Goal: Task Accomplishment & Management: Use online tool/utility

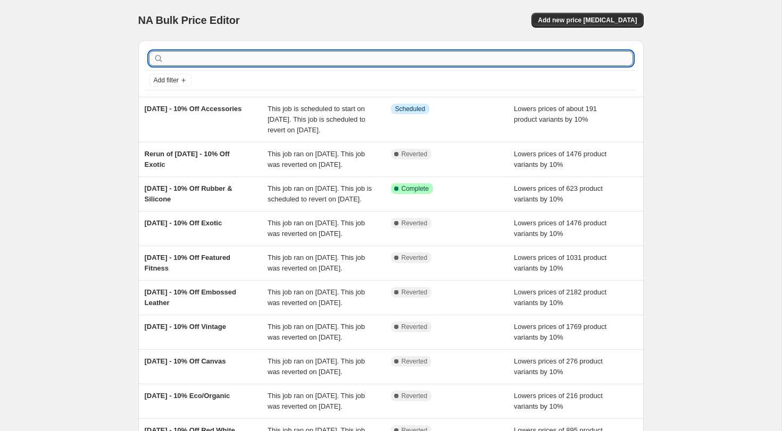
click at [272, 61] on input "text" at bounding box center [399, 58] width 467 height 15
type input "back"
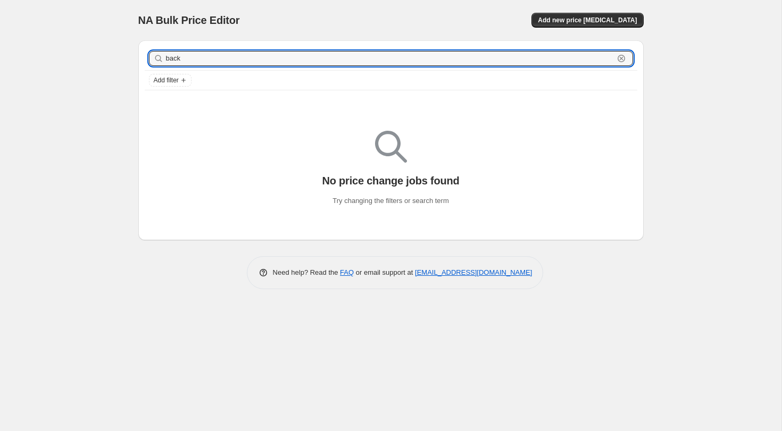
drag, startPoint x: 247, startPoint y: 60, endPoint x: 137, endPoint y: 53, distance: 110.9
click at [137, 53] on div "back Clear Add filter No price change jobs found Try changing the filters or se…" at bounding box center [387, 136] width 514 height 209
type input "school"
click at [193, 59] on input "school" at bounding box center [390, 58] width 448 height 15
drag, startPoint x: 192, startPoint y: 59, endPoint x: 150, endPoint y: 57, distance: 42.1
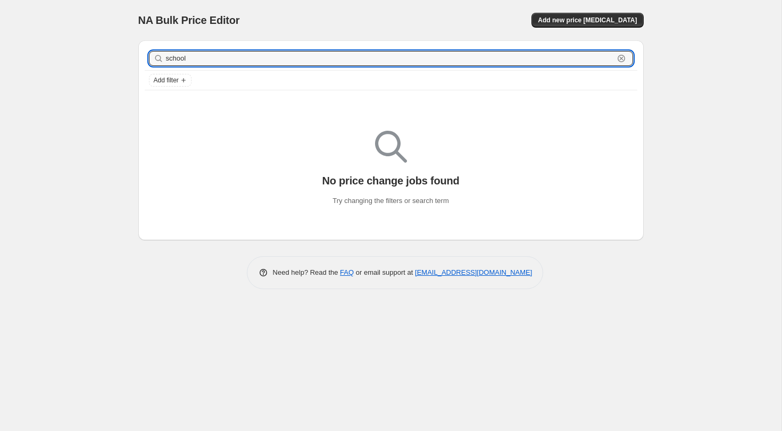
click at [150, 57] on div "school Clear" at bounding box center [391, 58] width 484 height 15
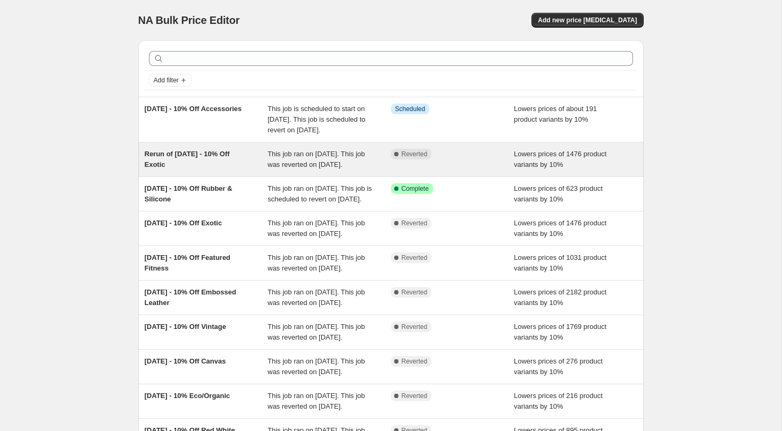
click at [200, 165] on span "Rerun of [DATE] - 10% Off Exotic" at bounding box center [187, 159] width 85 height 19
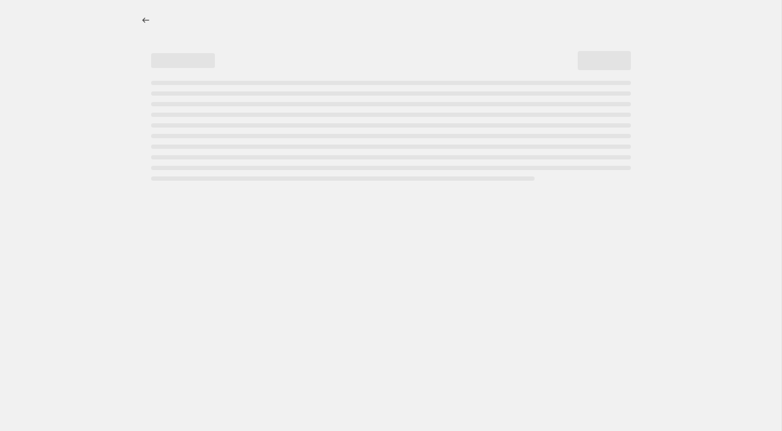
select select "percentage"
select select "not_equal"
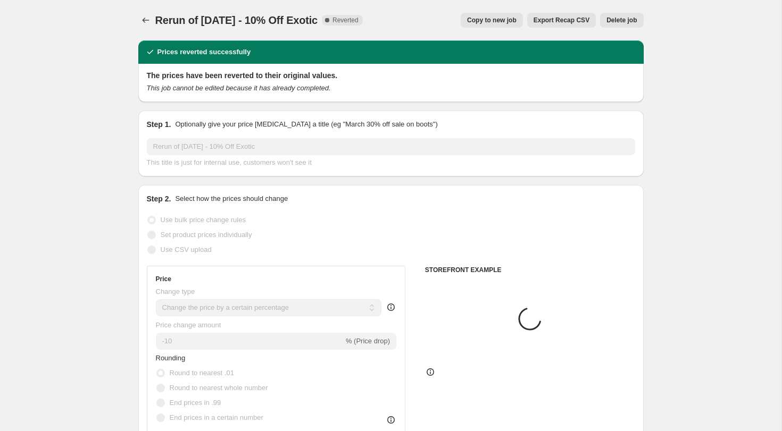
select select "tag"
select select "vendor"
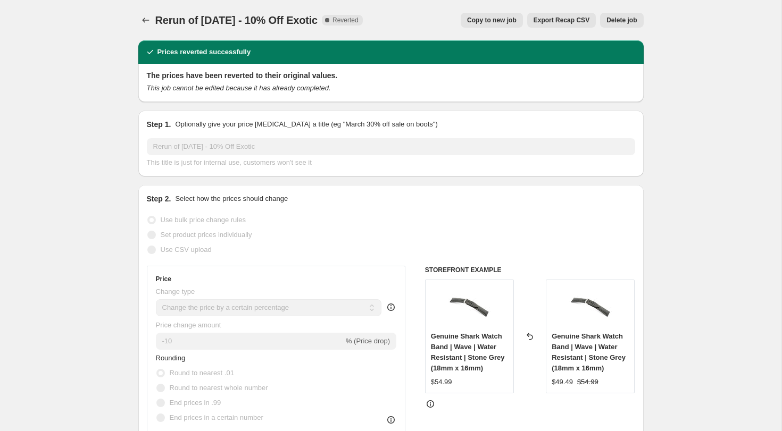
click at [503, 21] on span "Copy to new job" at bounding box center [491, 20] width 49 height 9
select select "percentage"
select select "tag"
select select "not_equal"
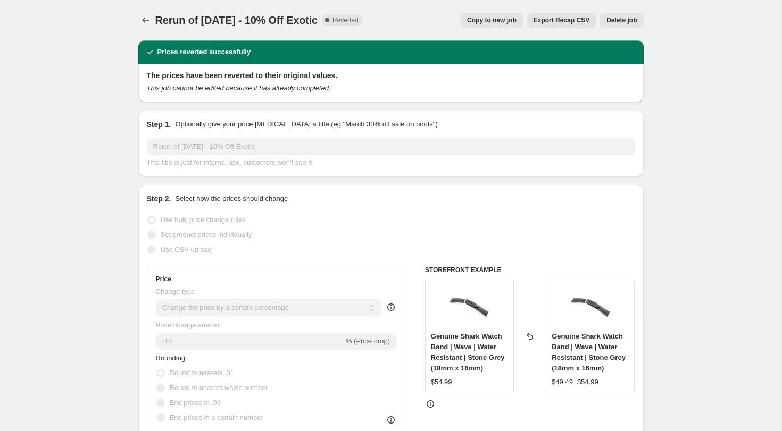
select select "vendor"
select select "not_equal"
select select "vendor"
select select "not_equal"
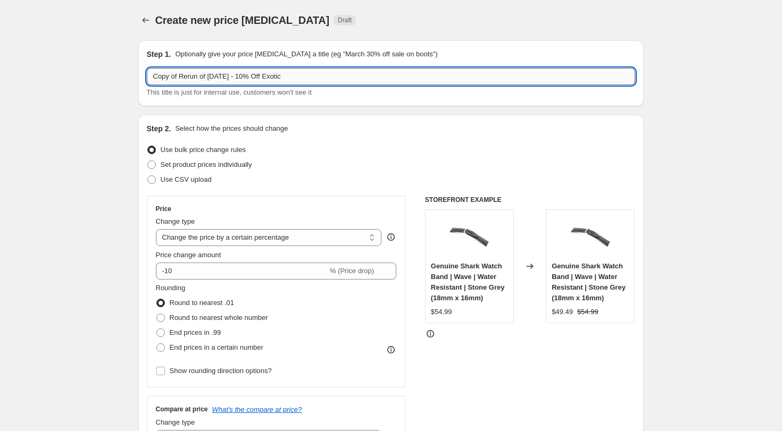
click at [198, 79] on input "Copy of Rerun of [DATE] - 10% Off Exotic" at bounding box center [391, 76] width 488 height 17
drag, startPoint x: 211, startPoint y: 77, endPoint x: 115, endPoint y: 70, distance: 96.0
click at [188, 76] on input "[DATE] - 10% Off Exotic" at bounding box center [391, 76] width 488 height 17
click at [228, 77] on input "[DATE] - 10% Off Exotic" at bounding box center [391, 76] width 488 height 17
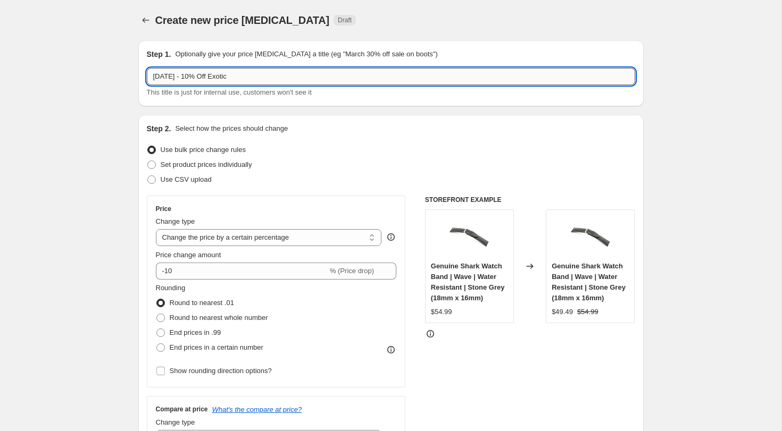
click at [228, 77] on input "[DATE] - 10% Off Exotic" at bounding box center [391, 76] width 488 height 17
type input "[DATE] - 10% Off Back-to-School"
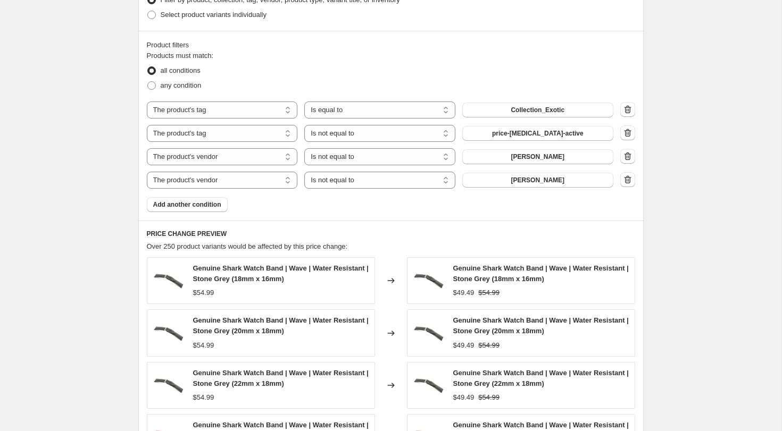
scroll to position [617, 0]
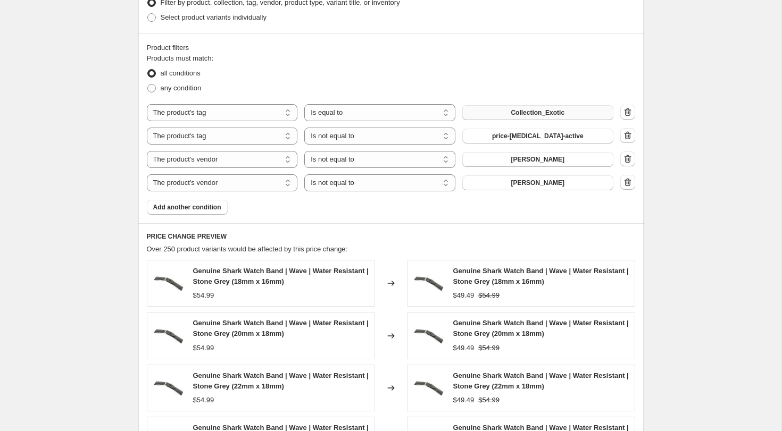
click at [544, 115] on span "Collection_Exotic" at bounding box center [538, 113] width 54 height 9
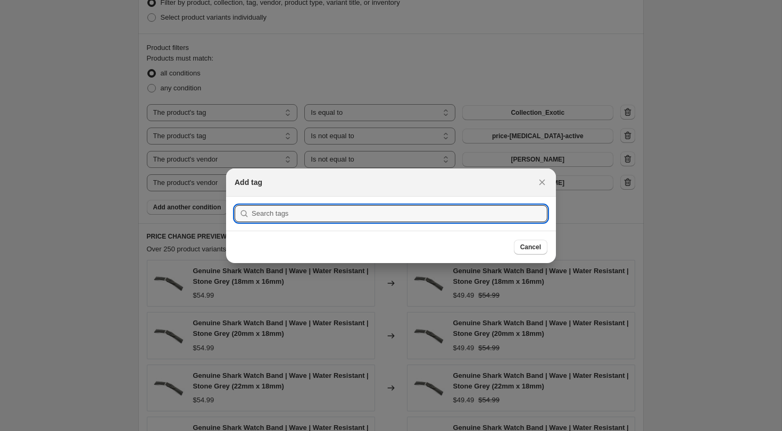
type input "t"
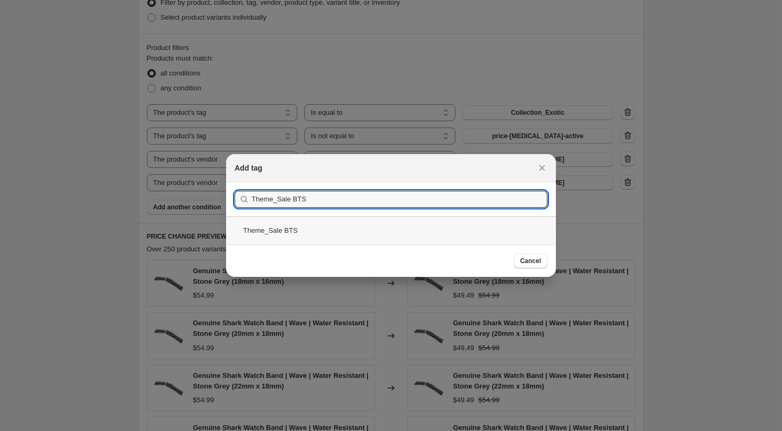
type input "Theme_Sale BTS"
click at [286, 231] on div "Theme_Sale BTS" at bounding box center [391, 231] width 330 height 28
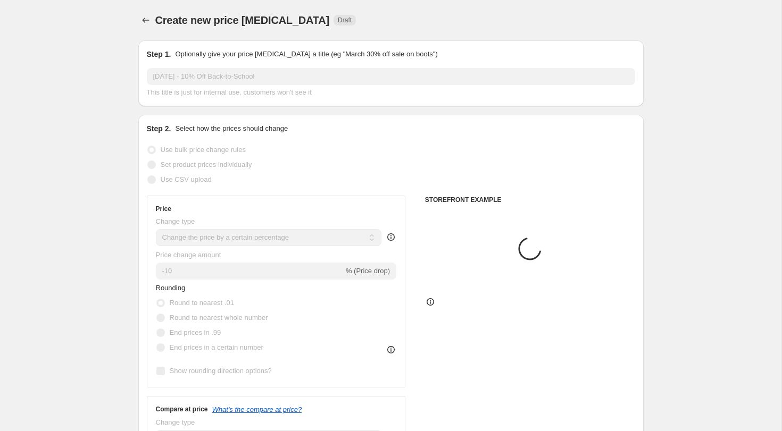
scroll to position [617, 0]
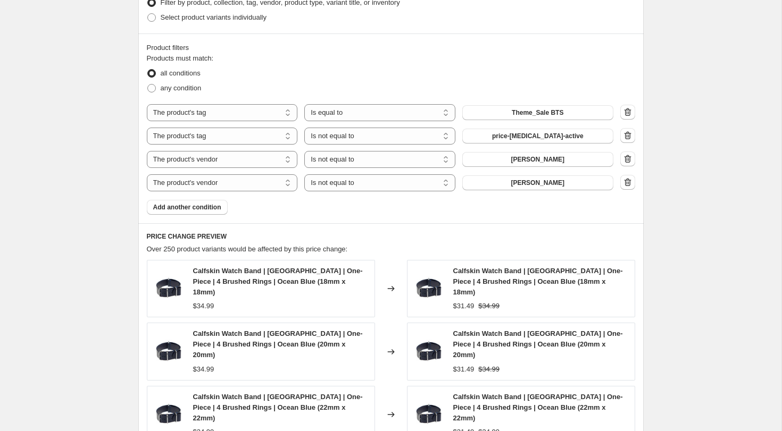
click at [631, 162] on icon "button" at bounding box center [627, 159] width 11 height 11
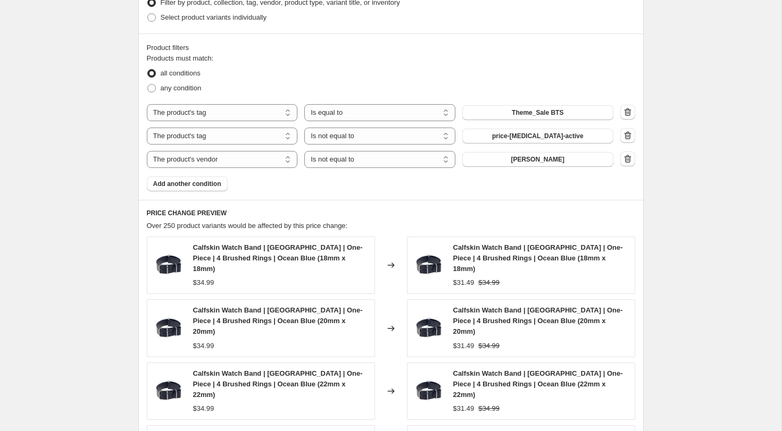
click at [631, 162] on icon "button" at bounding box center [627, 159] width 11 height 11
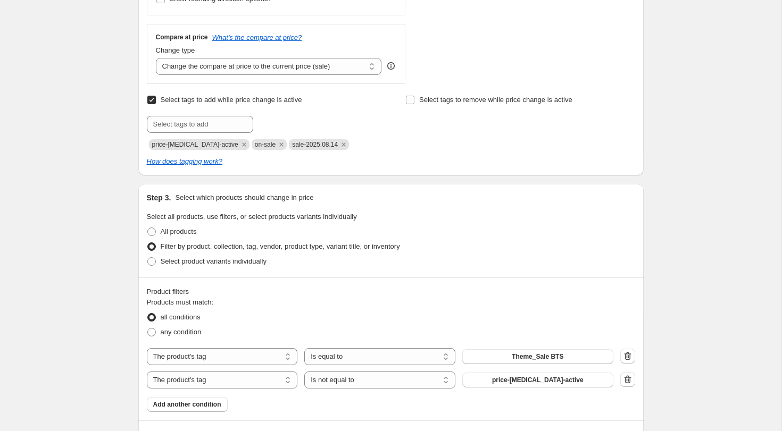
scroll to position [372, 0]
click at [280, 144] on icon "Remove on-sale" at bounding box center [282, 145] width 4 height 4
click at [181, 121] on input "text" at bounding box center [200, 125] width 106 height 17
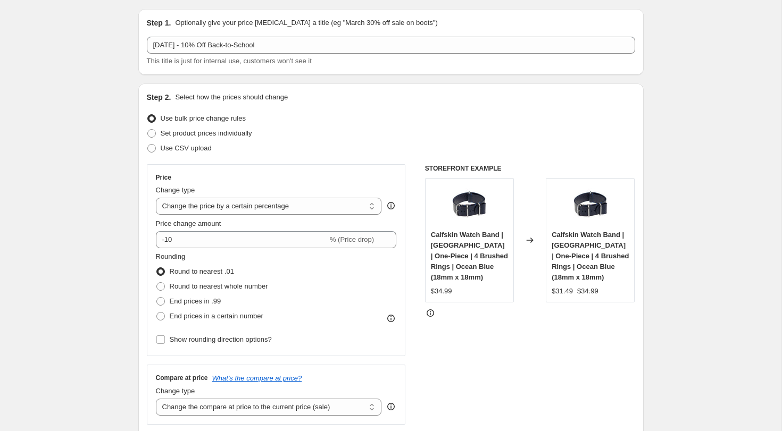
scroll to position [0, 0]
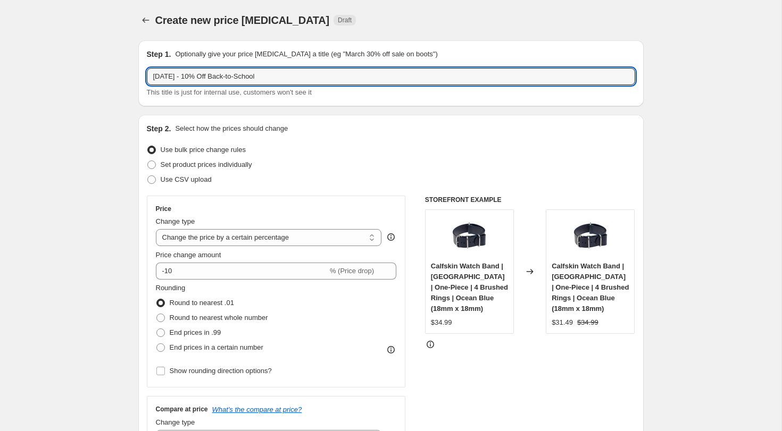
drag, startPoint x: 190, startPoint y: 77, endPoint x: 138, endPoint y: 76, distance: 51.6
click at [138, 76] on div "Step 1. Optionally give your price [MEDICAL_DATA] a title (eg "March 30% off sa…" at bounding box center [390, 73] width 505 height 66
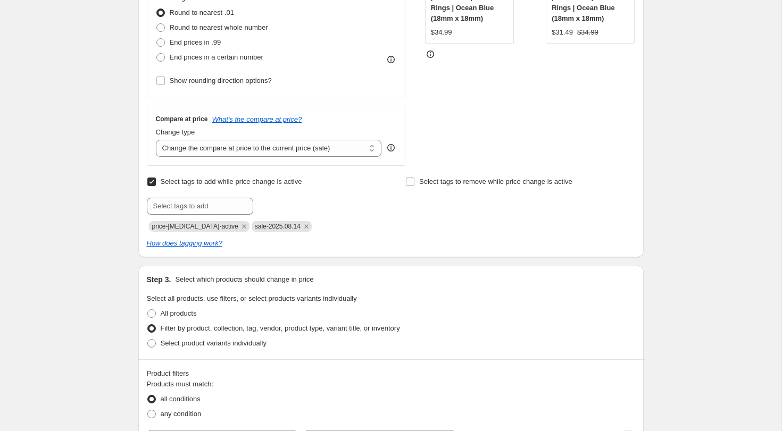
scroll to position [286, 0]
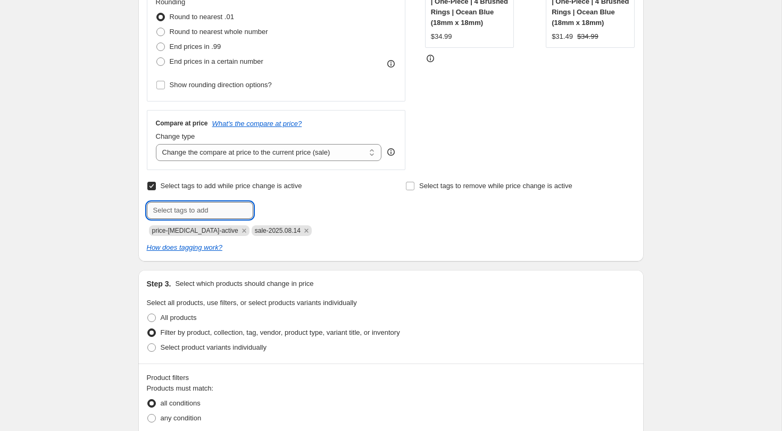
click at [225, 210] on input "text" at bounding box center [200, 210] width 106 height 17
paste input "[DATE]"
type input "sale-2025.08.25"
click at [286, 211] on span "sale-2025.08..." at bounding box center [297, 209] width 43 height 7
click at [302, 229] on icon "Remove sale-2025.08.14" at bounding box center [307, 231] width 10 height 10
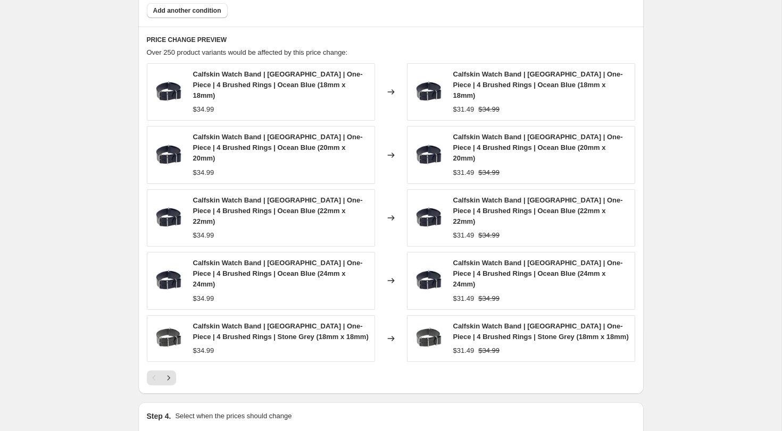
scroll to position [852, 0]
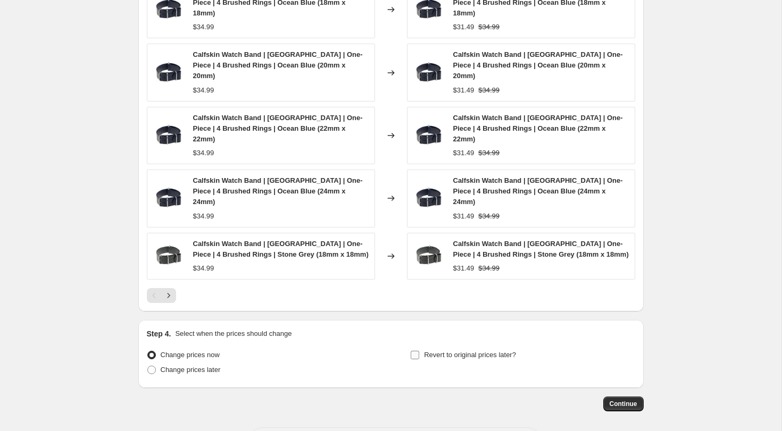
click at [417, 351] on input "Revert to original prices later?" at bounding box center [415, 355] width 9 height 9
checkbox input "true"
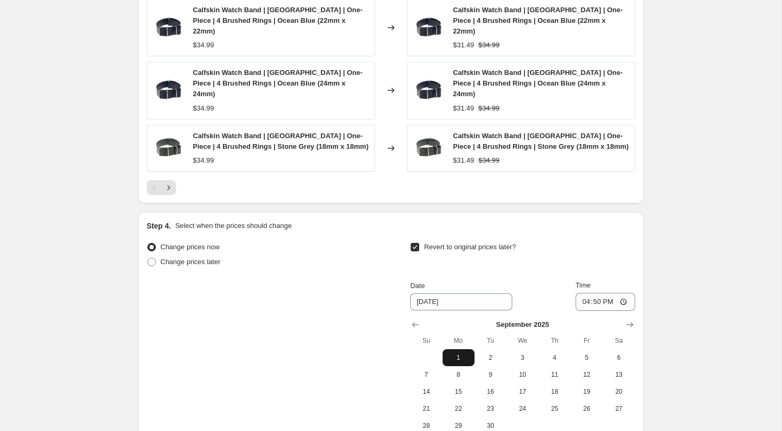
scroll to position [960, 0]
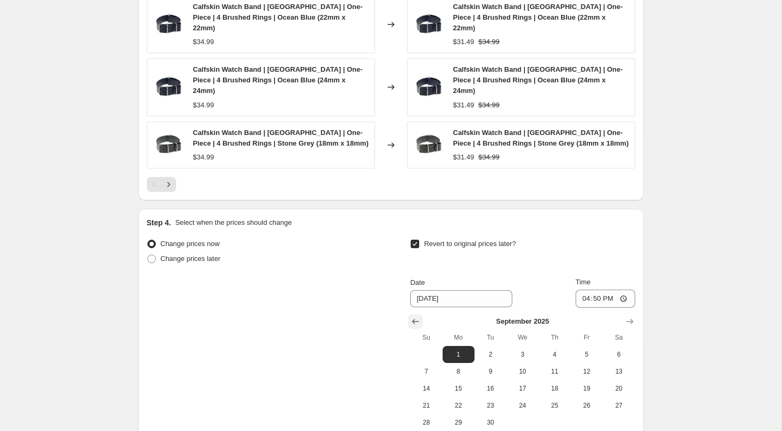
click at [409, 314] on button "Show previous month, August 2025" at bounding box center [415, 321] width 15 height 15
click at [522, 419] on span "27" at bounding box center [522, 423] width 23 height 9
type input "[DATE]"
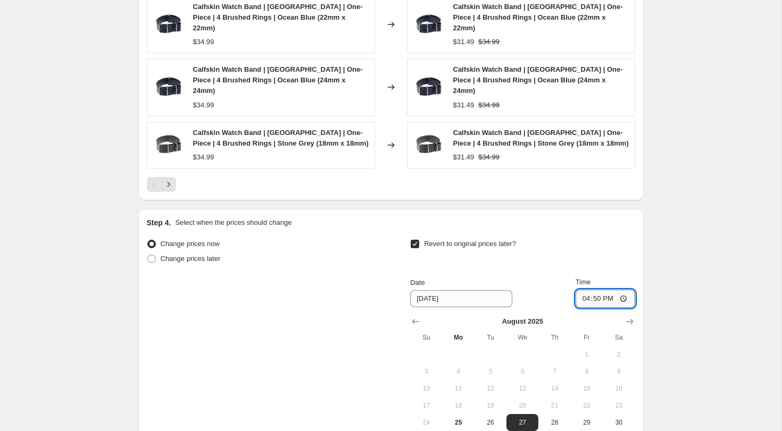
click at [585, 290] on input "16:50" at bounding box center [606, 299] width 60 height 18
type input "23:59"
drag, startPoint x: 686, startPoint y: 285, endPoint x: 683, endPoint y: 293, distance: 8.9
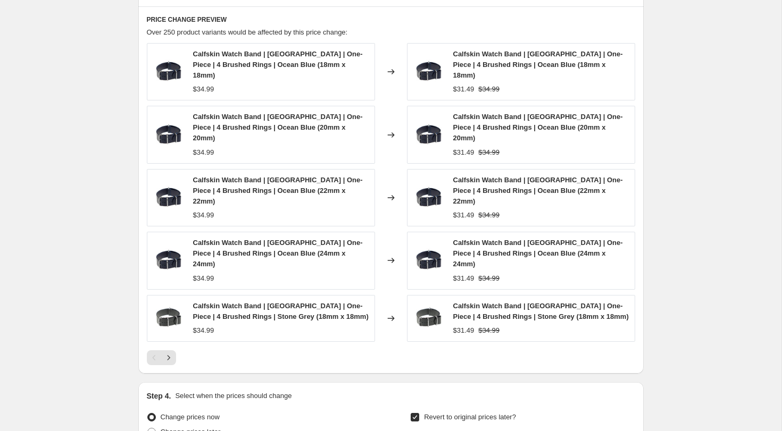
scroll to position [791, 0]
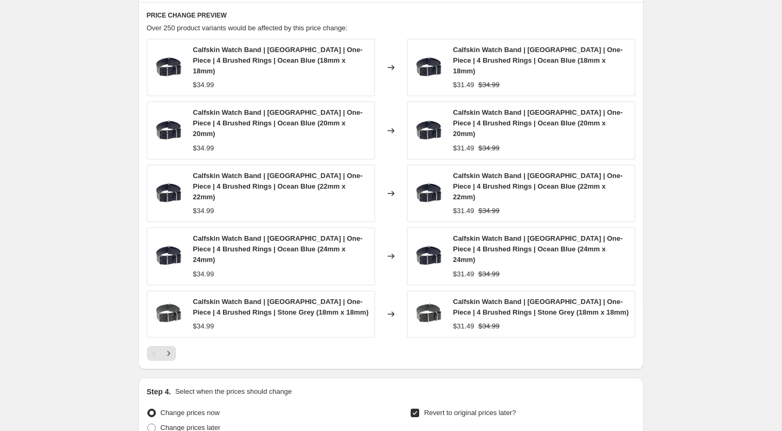
click at [168, 351] on icon "Next" at bounding box center [168, 353] width 3 height 5
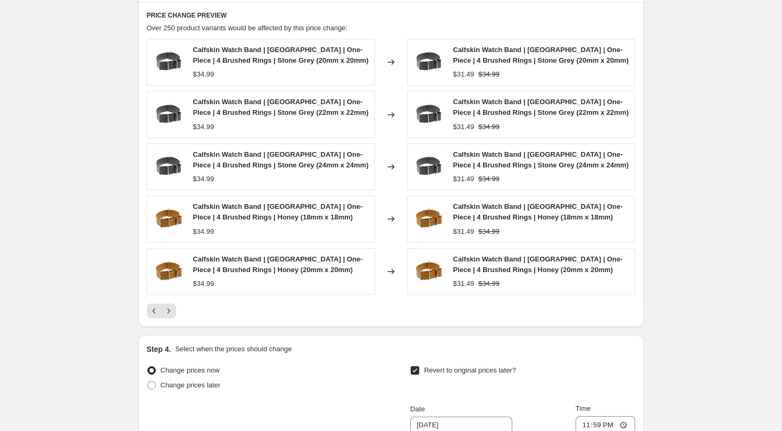
click at [168, 311] on icon "Next" at bounding box center [168, 311] width 11 height 11
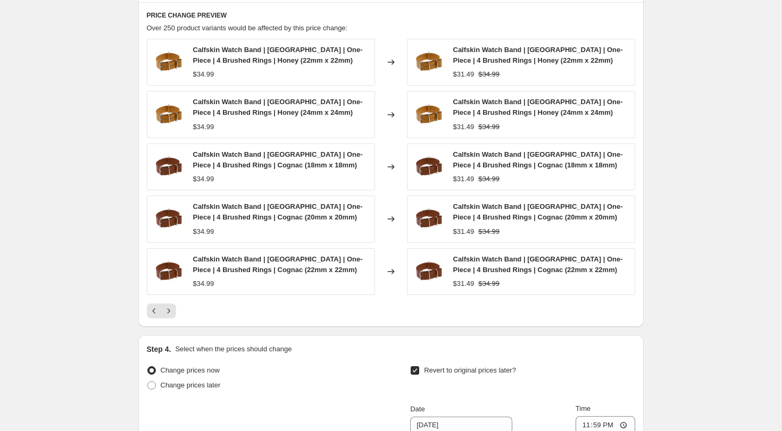
click at [168, 311] on icon "Next" at bounding box center [168, 311] width 11 height 11
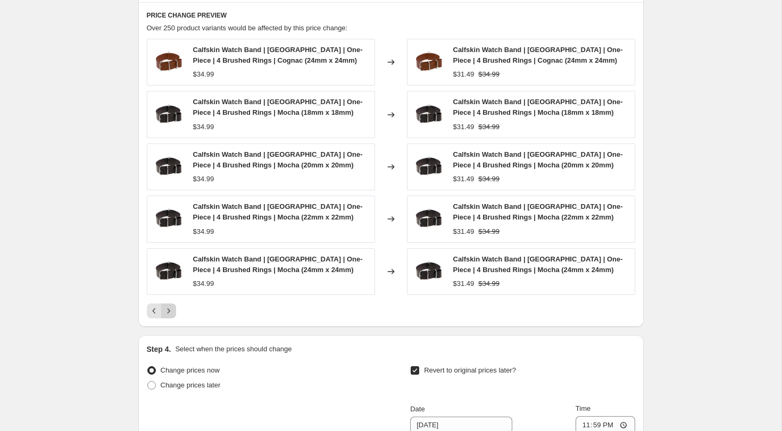
click at [168, 311] on icon "Next" at bounding box center [168, 311] width 11 height 11
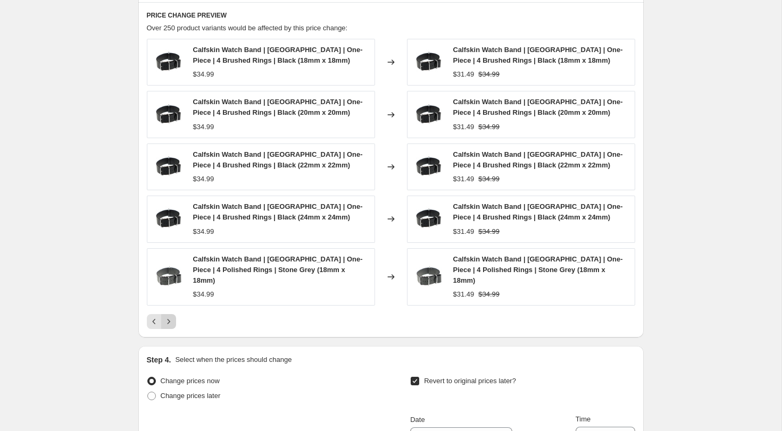
click at [168, 317] on icon "Next" at bounding box center [168, 322] width 11 height 11
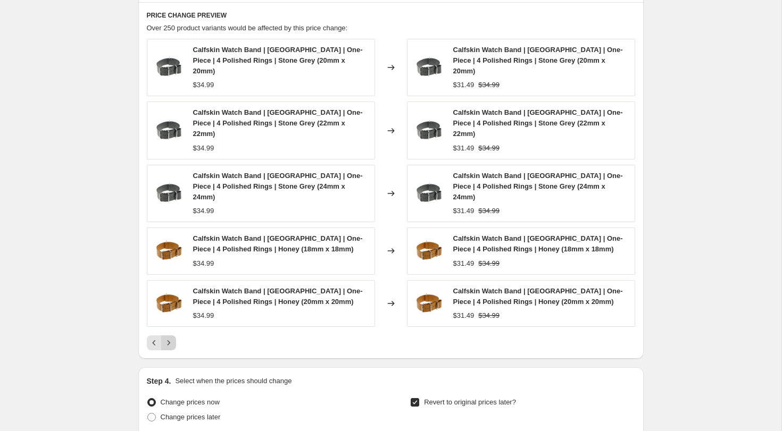
click at [168, 338] on icon "Next" at bounding box center [168, 343] width 11 height 11
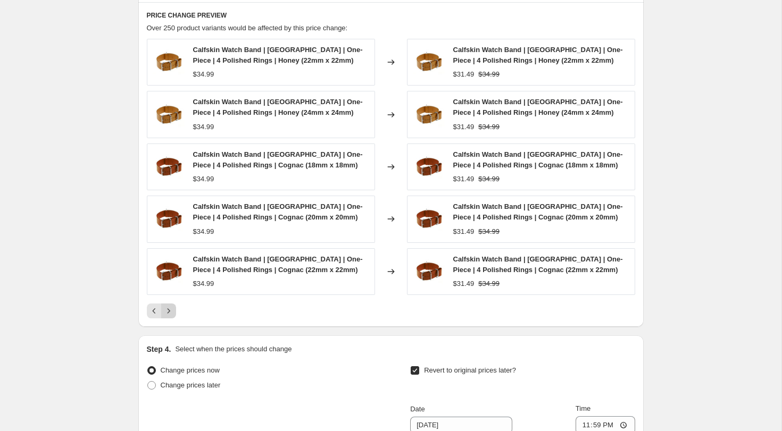
click at [168, 311] on icon "Next" at bounding box center [168, 311] width 11 height 11
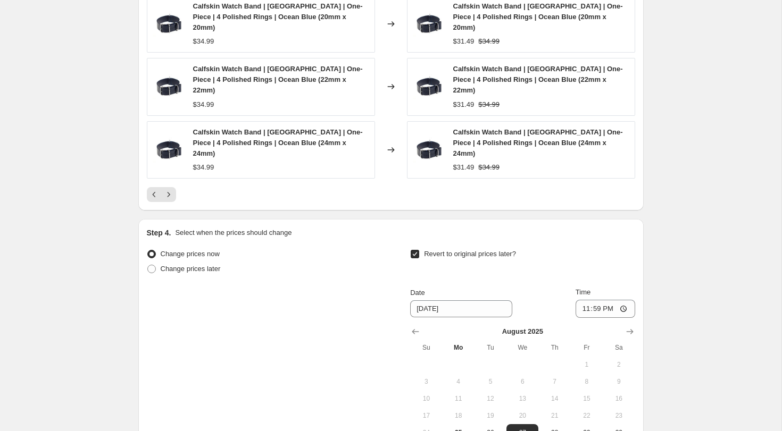
scroll to position [1051, 0]
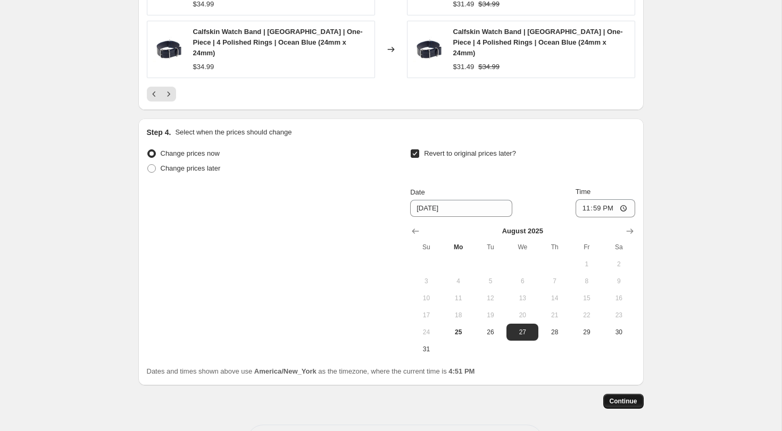
click at [622, 397] on span "Continue" at bounding box center [624, 401] width 28 height 9
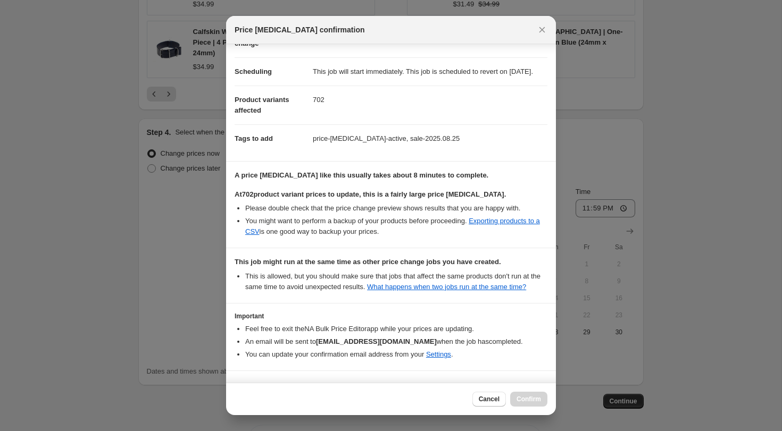
scroll to position [124, 0]
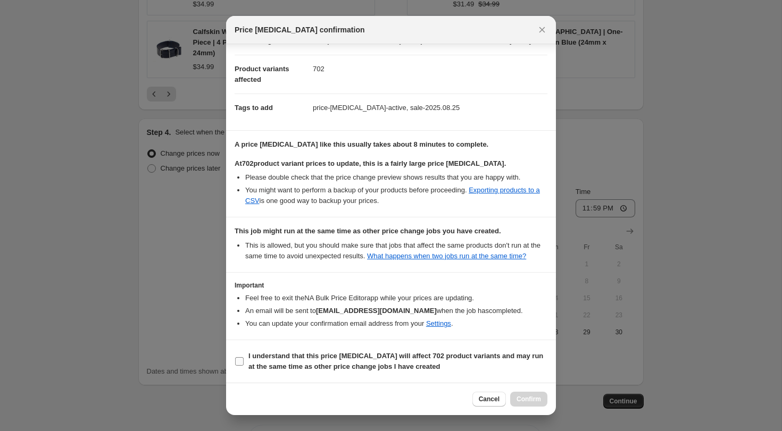
click at [239, 362] on input "I understand that this price [MEDICAL_DATA] will affect 702 product variants an…" at bounding box center [239, 362] width 9 height 9
checkbox input "true"
click at [486, 400] on span "Cancel" at bounding box center [489, 399] width 21 height 9
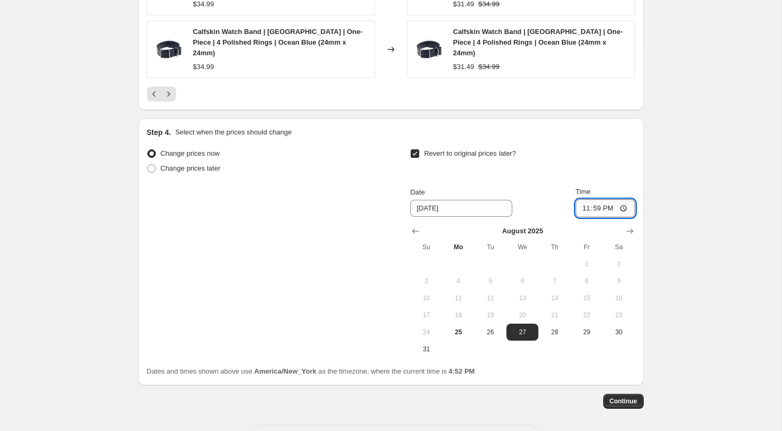
click at [594, 200] on input "23:59" at bounding box center [606, 209] width 60 height 18
type input "23:30"
click at [634, 397] on span "Continue" at bounding box center [624, 401] width 28 height 9
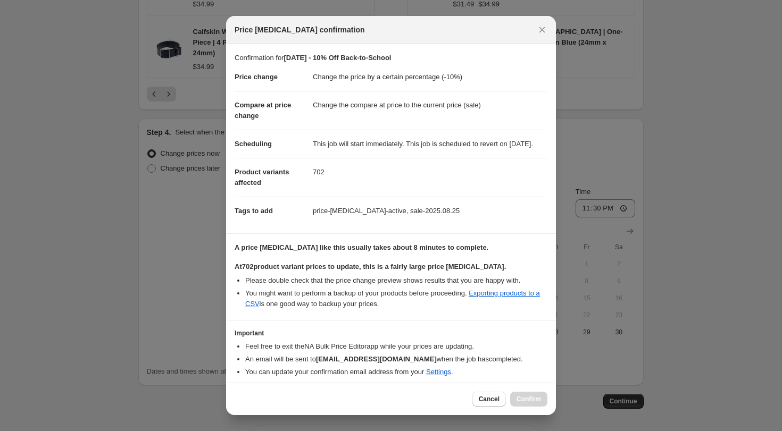
scroll to position [48, 0]
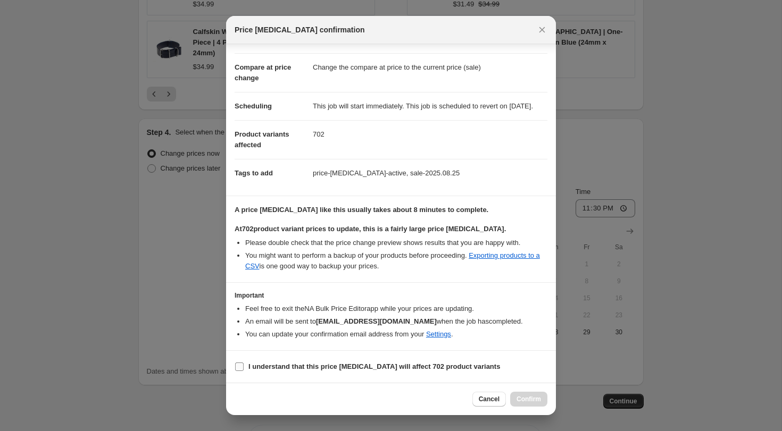
drag, startPoint x: 246, startPoint y: 366, endPoint x: 280, endPoint y: 369, distance: 34.2
click at [247, 366] on label "I understand that this price [MEDICAL_DATA] will affect 702 product variants" at bounding box center [367, 367] width 265 height 15
click at [244, 366] on input "I understand that this price [MEDICAL_DATA] will affect 702 product variants" at bounding box center [239, 367] width 9 height 9
checkbox input "true"
click at [528, 402] on span "Confirm" at bounding box center [529, 399] width 24 height 9
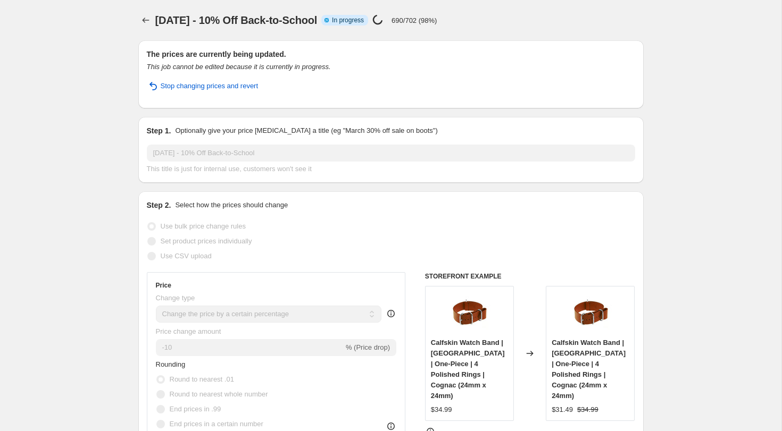
select select "percentage"
select select "tag"
select select "not_equal"
